Goal: Task Accomplishment & Management: Manage account settings

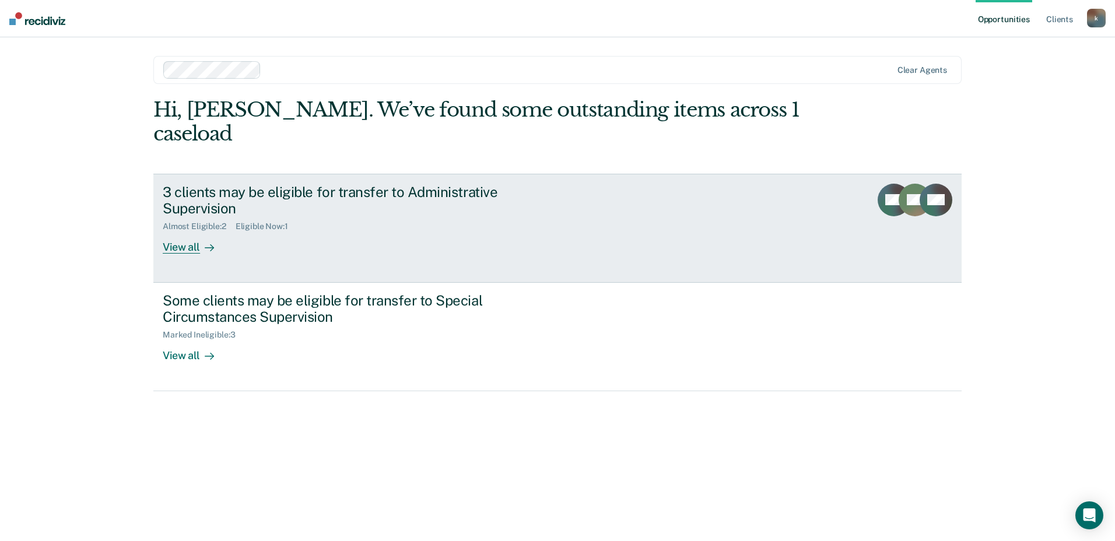
click at [187, 231] on div "View all" at bounding box center [195, 242] width 65 height 23
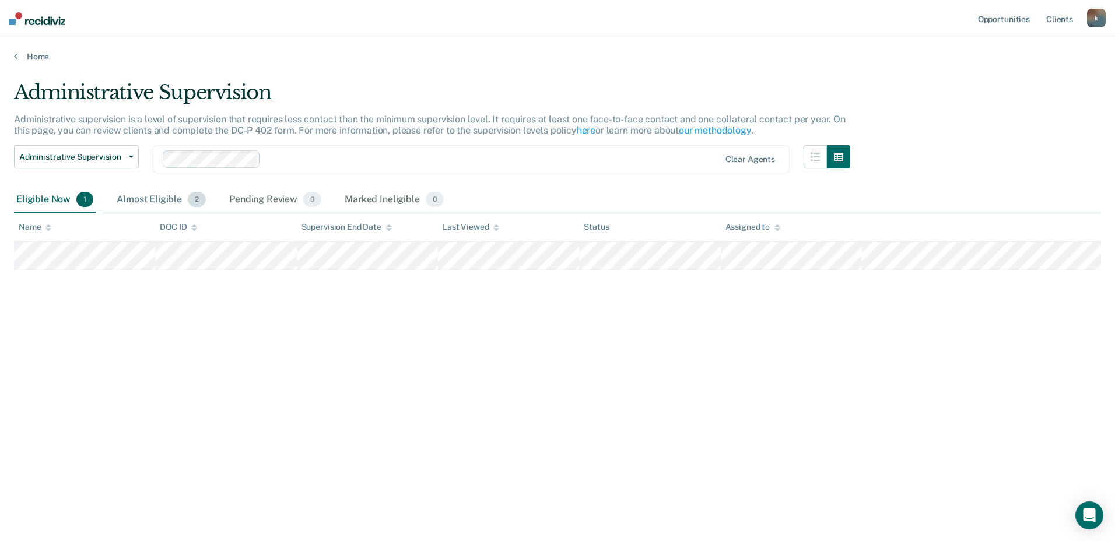
click at [162, 199] on div "Almost Eligible 2" at bounding box center [161, 200] width 94 height 26
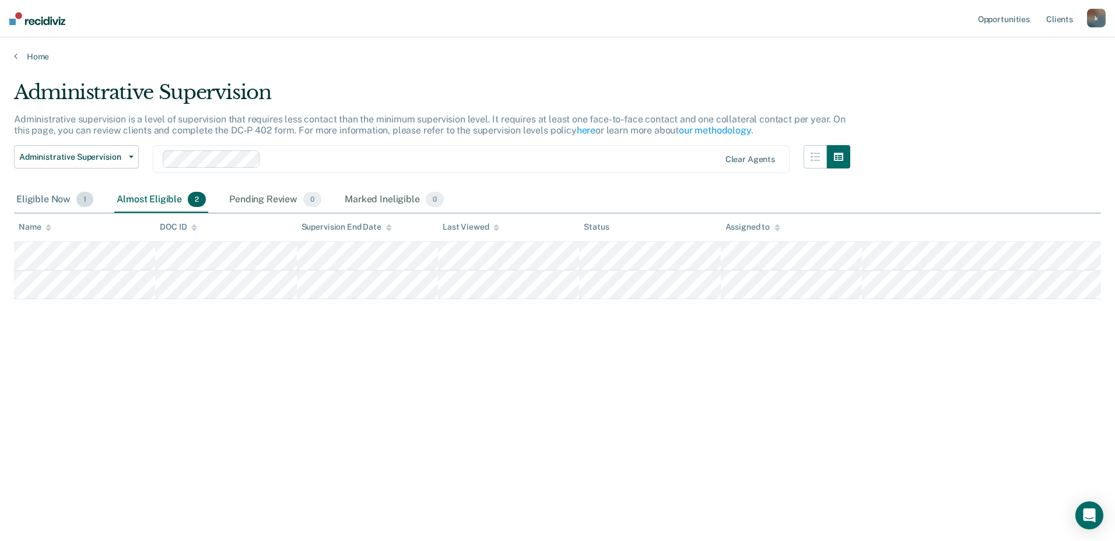
click at [60, 197] on div "Eligible Now 1" at bounding box center [55, 200] width 82 height 26
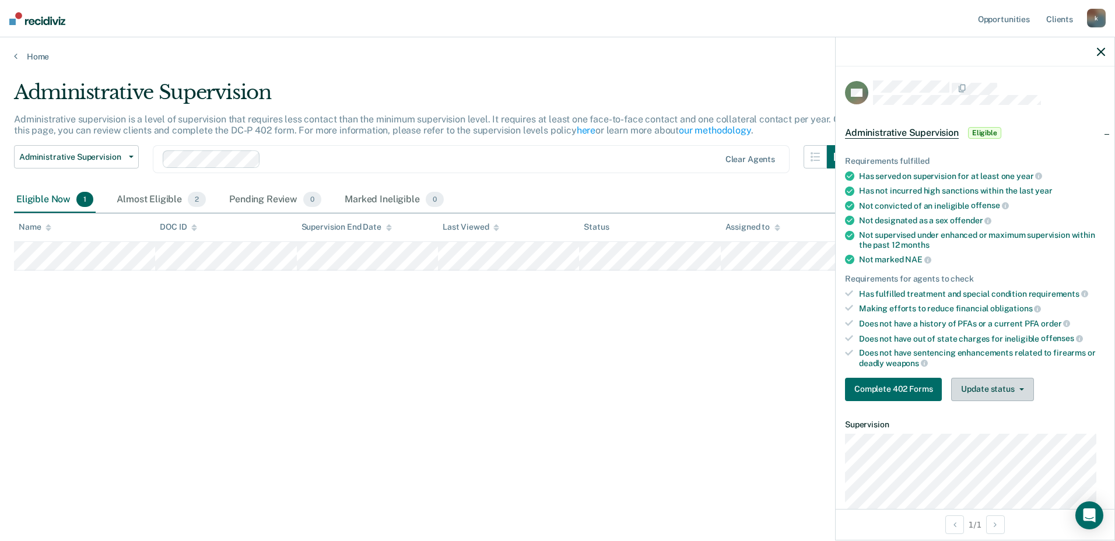
click at [1027, 389] on button "Update status" at bounding box center [992, 389] width 82 height 23
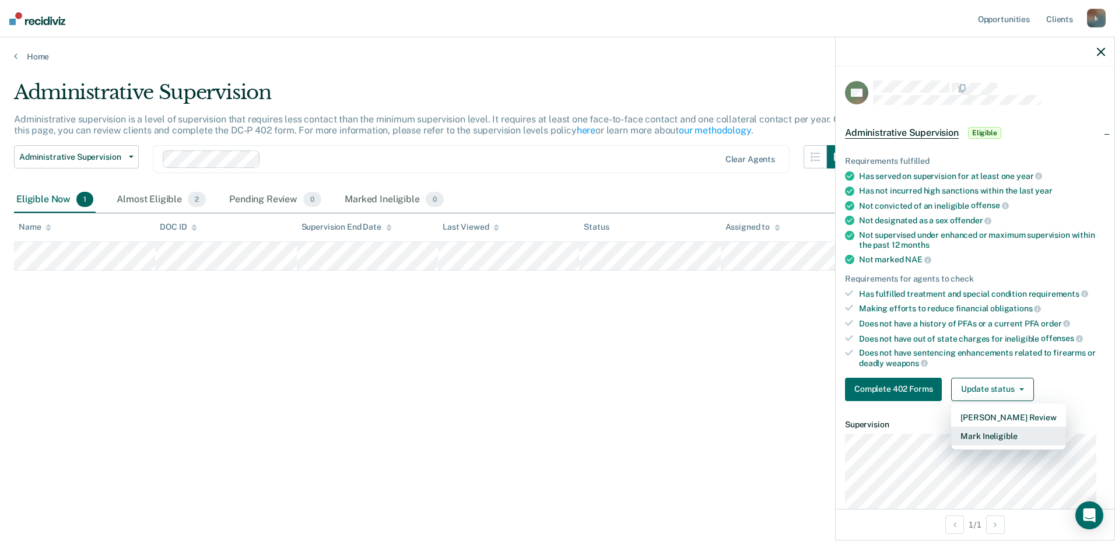
click at [1006, 435] on button "Mark Ineligible" at bounding box center [1008, 436] width 114 height 19
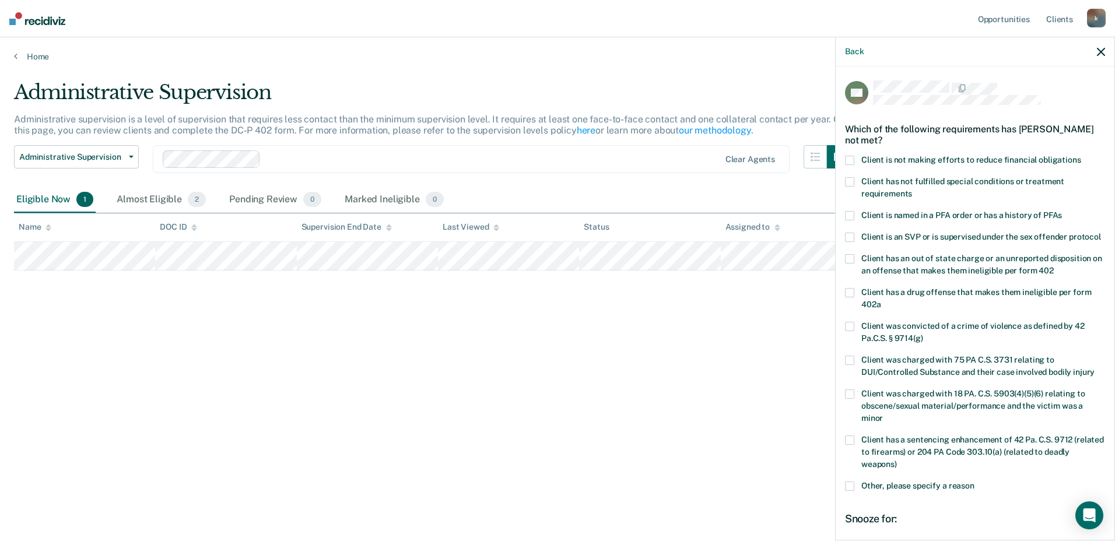
click at [847, 156] on span at bounding box center [849, 160] width 9 height 9
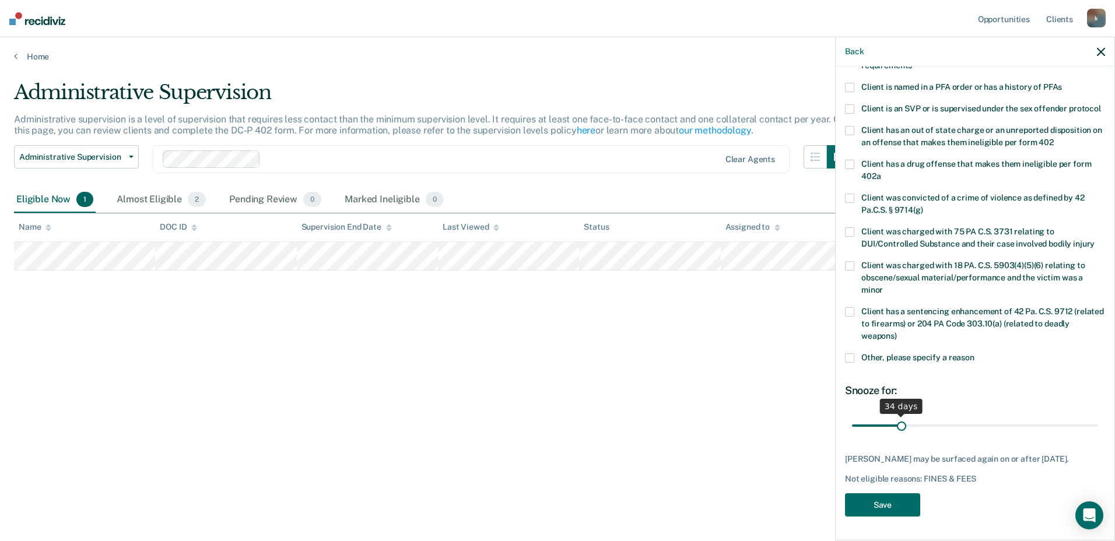
scroll to position [139, 0]
drag, startPoint x: 893, startPoint y: 417, endPoint x: 900, endPoint y: 412, distance: 8.7
type input "35"
click at [900, 415] on input "range" at bounding box center [975, 425] width 246 height 20
click at [882, 501] on button "Save" at bounding box center [882, 505] width 75 height 24
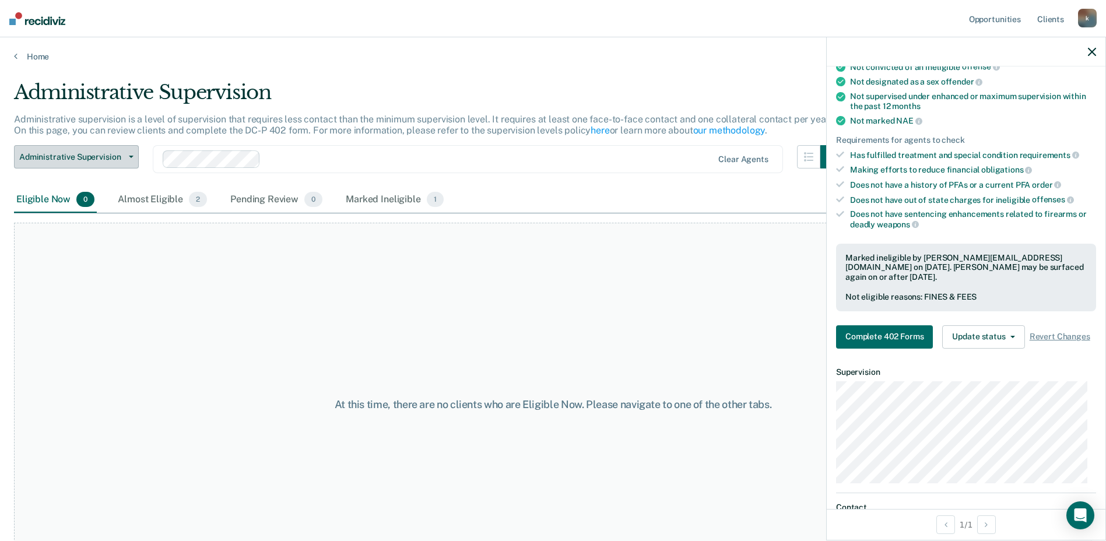
click at [132, 154] on button "Administrative Supervision" at bounding box center [76, 156] width 125 height 23
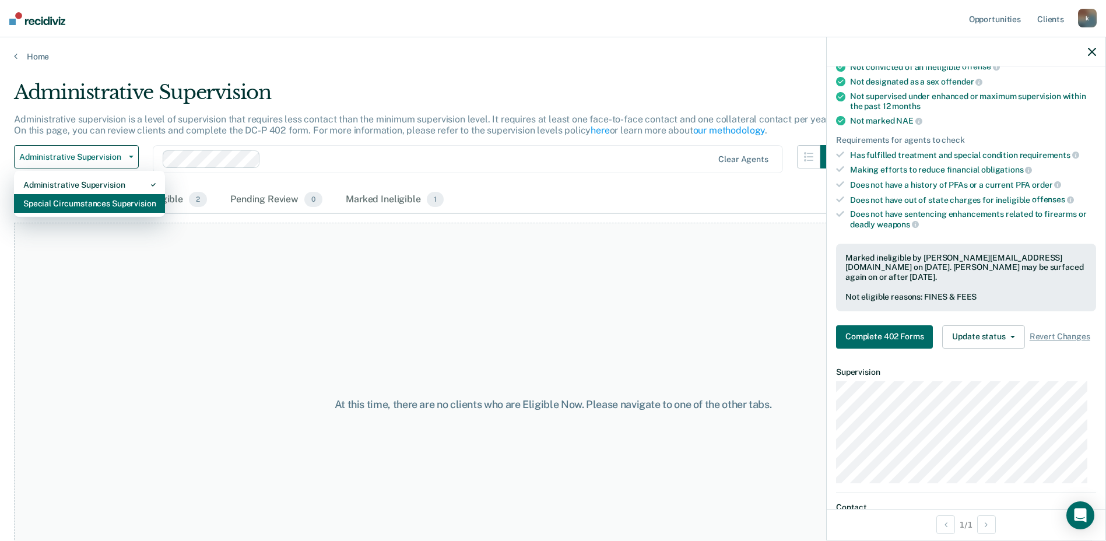
click at [120, 208] on div "Special Circumstances Supervision" at bounding box center [89, 203] width 132 height 19
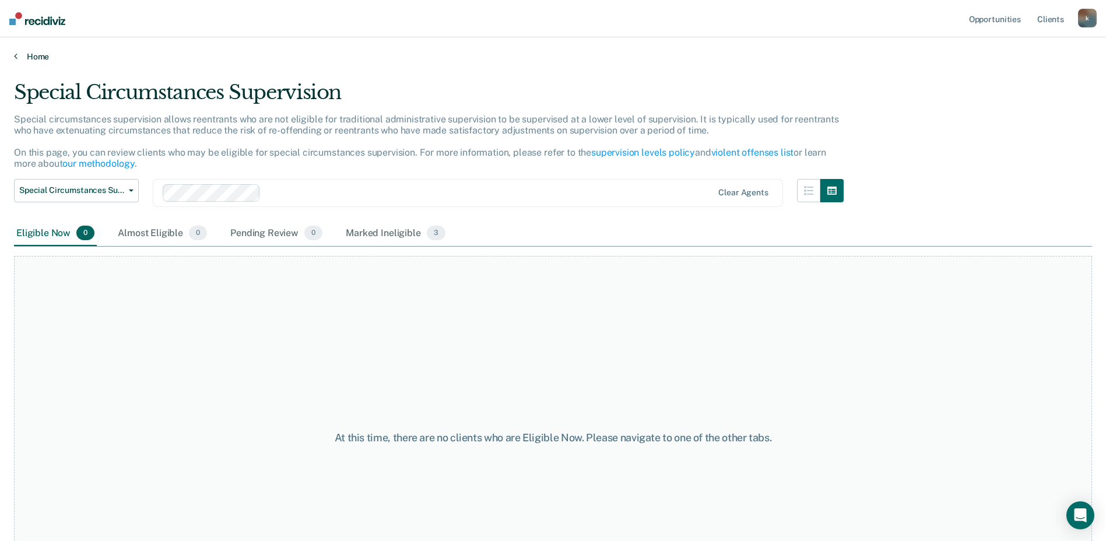
click at [36, 56] on link "Home" at bounding box center [553, 56] width 1078 height 10
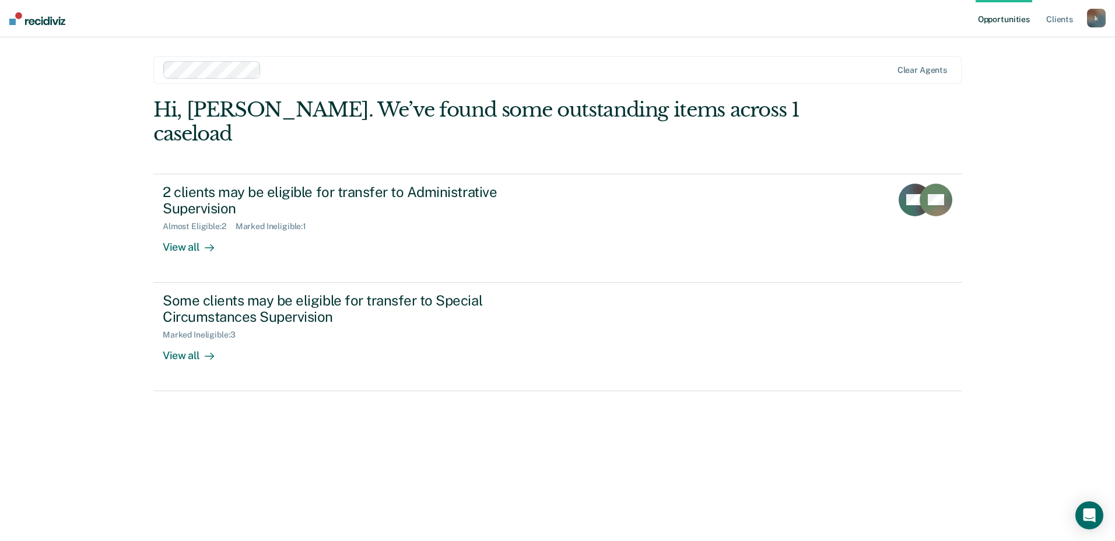
click at [1097, 21] on div "k" at bounding box center [1096, 18] width 19 height 19
click at [1015, 77] on link "Log Out" at bounding box center [1049, 77] width 94 height 10
